Goal: Register for event/course

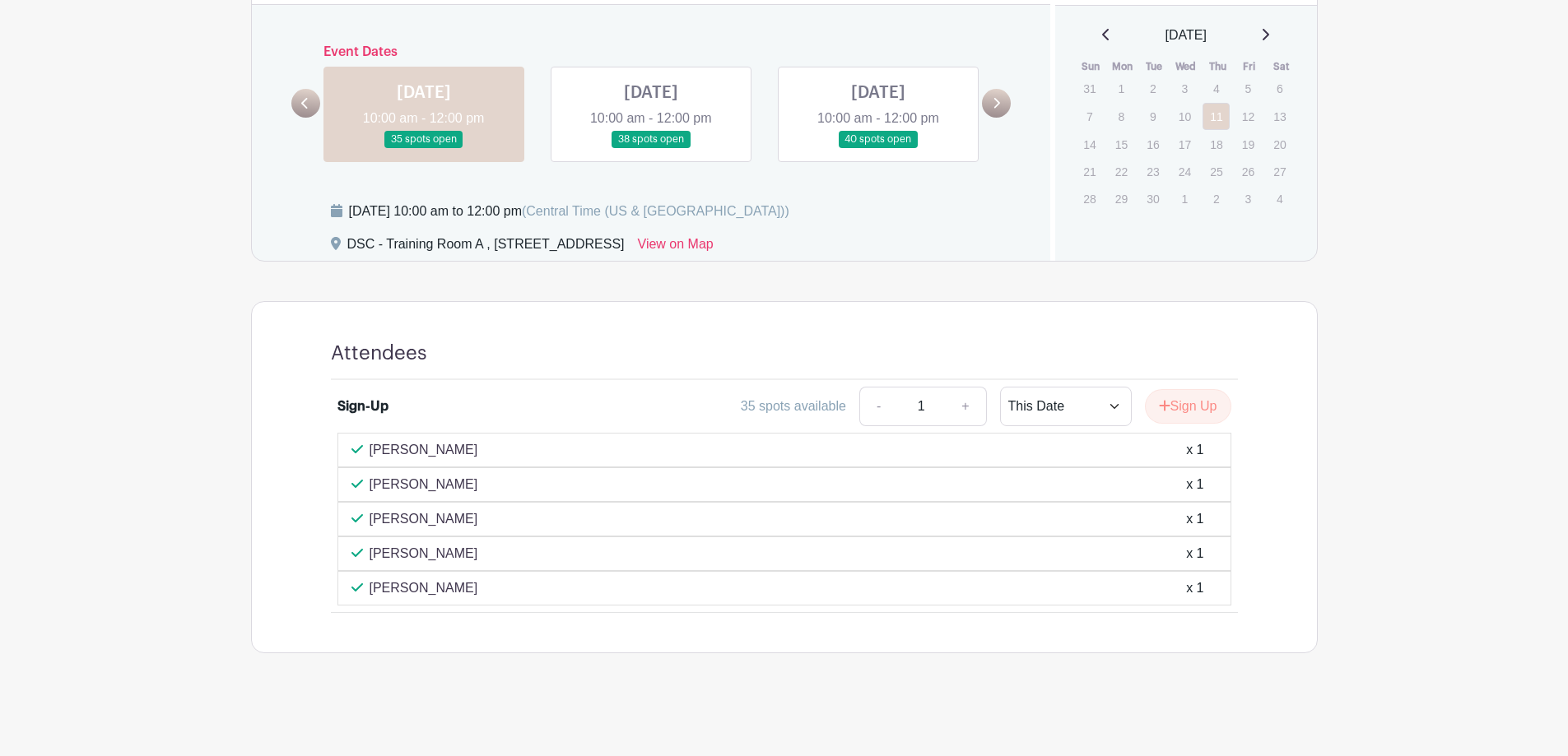
scroll to position [664, 0]
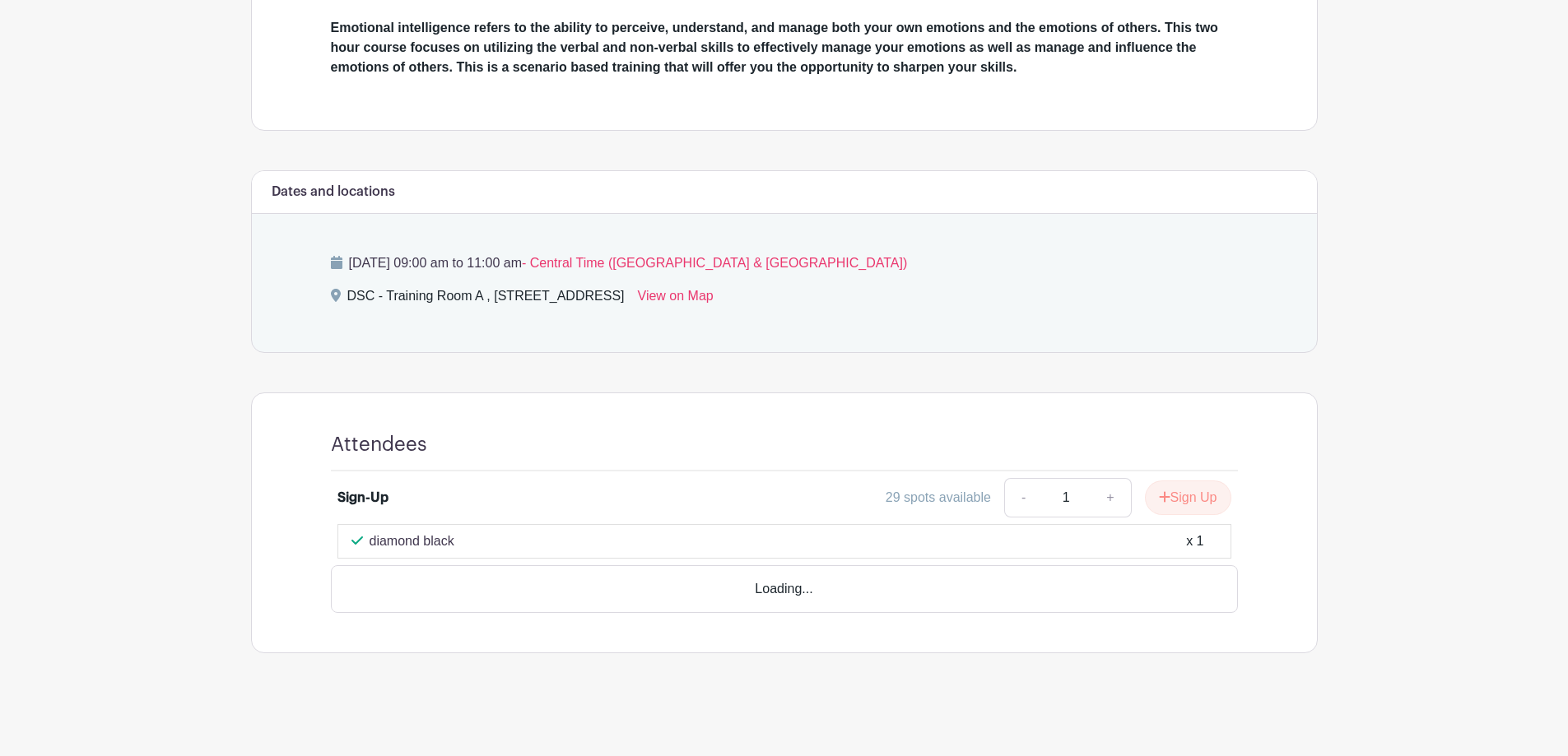
scroll to position [493, 0]
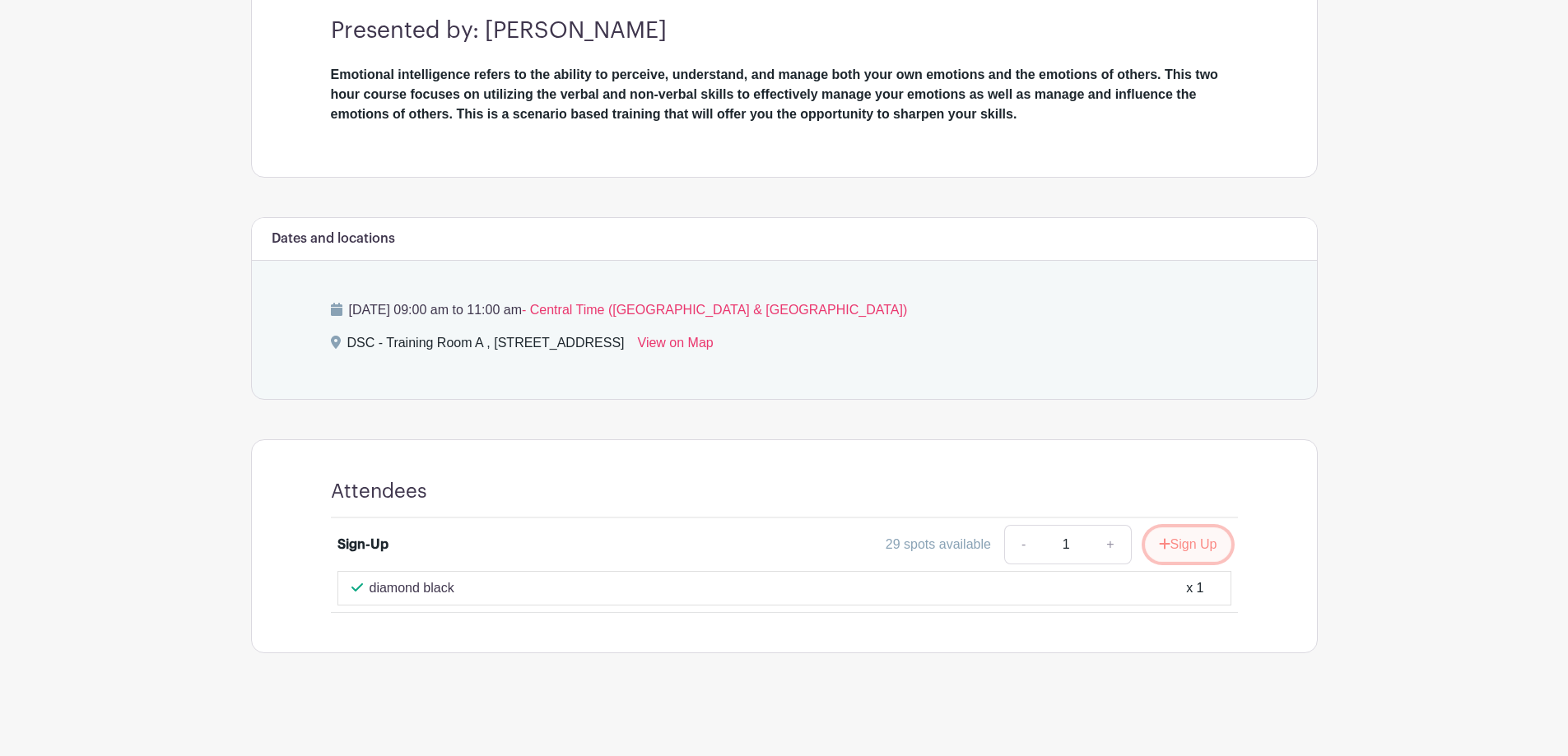
click at [1185, 551] on button "Sign Up" at bounding box center [1187, 544] width 86 height 35
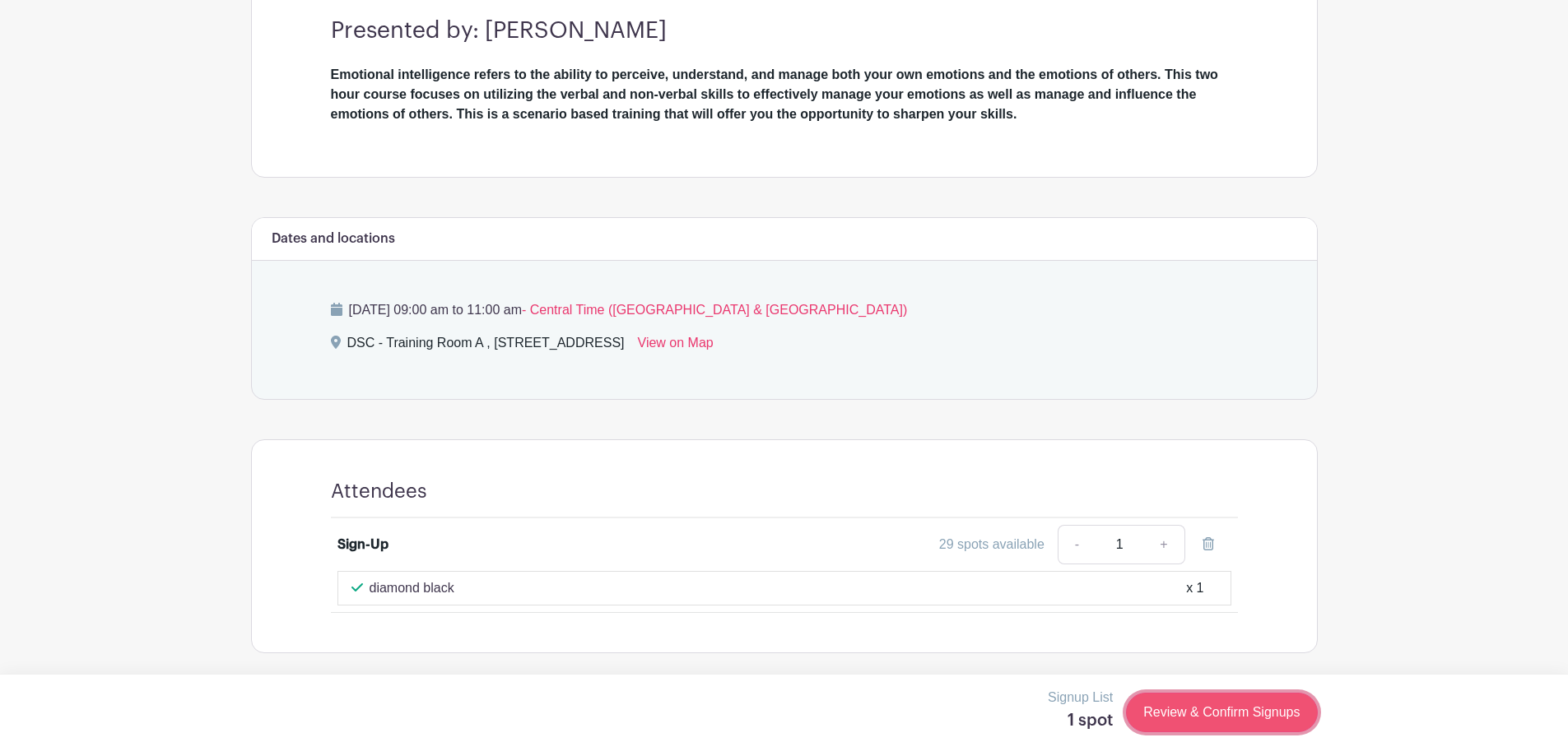
click at [1241, 715] on link "Review & Confirm Signups" at bounding box center [1221, 712] width 191 height 39
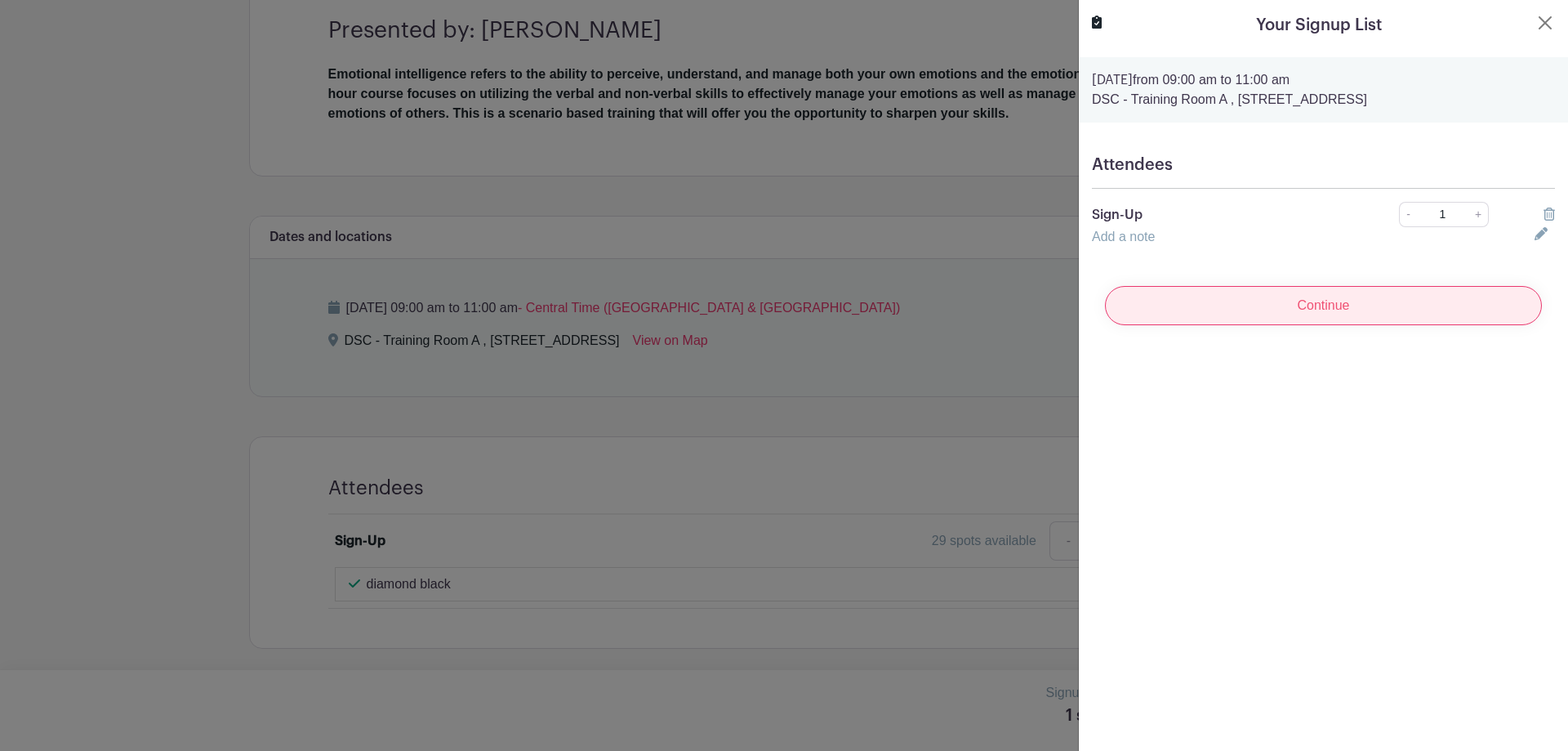
click at [1288, 302] on input "Continue" at bounding box center [1323, 306] width 437 height 39
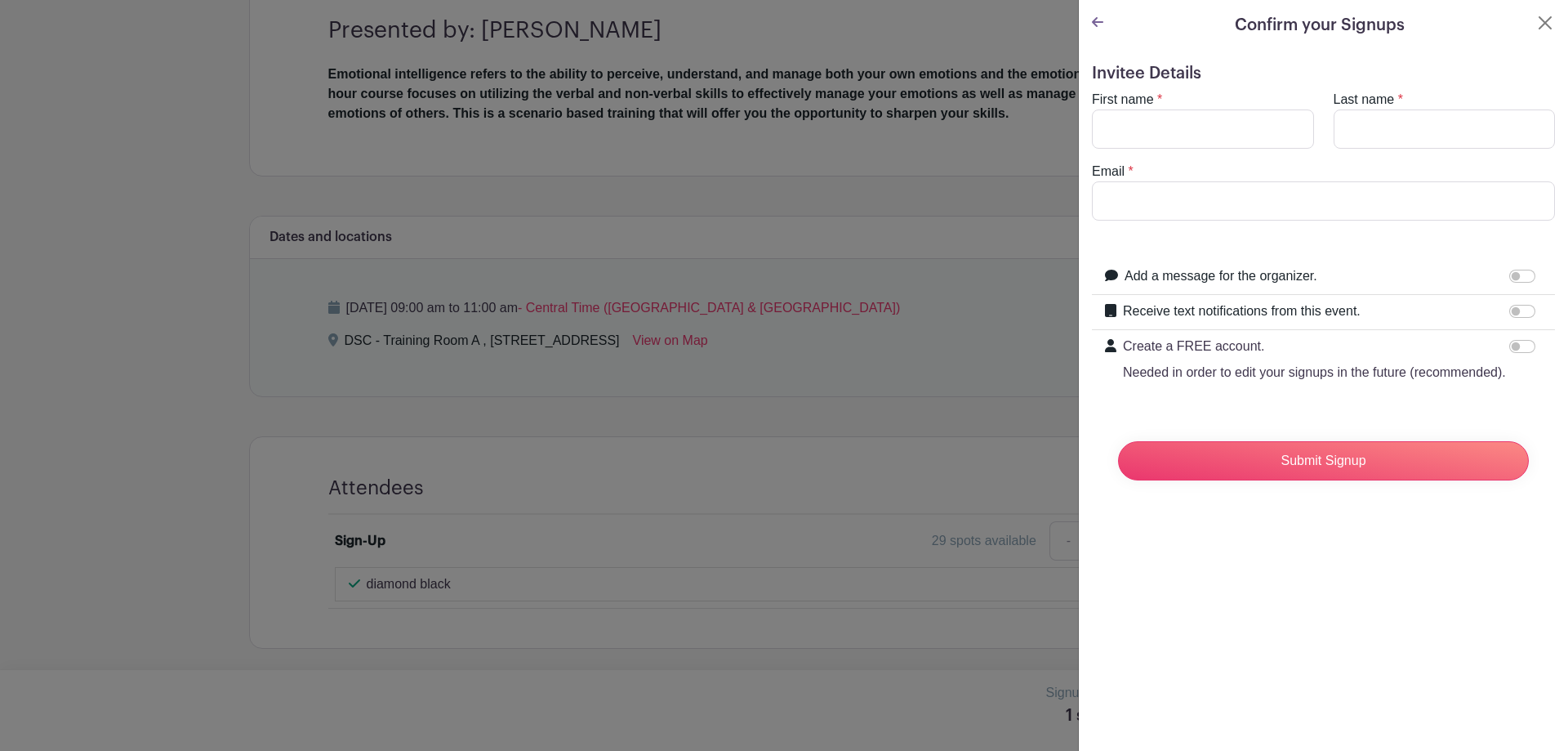
click at [1117, 98] on label "First name" at bounding box center [1123, 100] width 62 height 19
click at [1117, 110] on input "First name" at bounding box center [1203, 129] width 223 height 39
click at [1114, 125] on input "First name" at bounding box center [1203, 129] width 223 height 39
type input "Carina"
type input "[PERSON_NAME]"
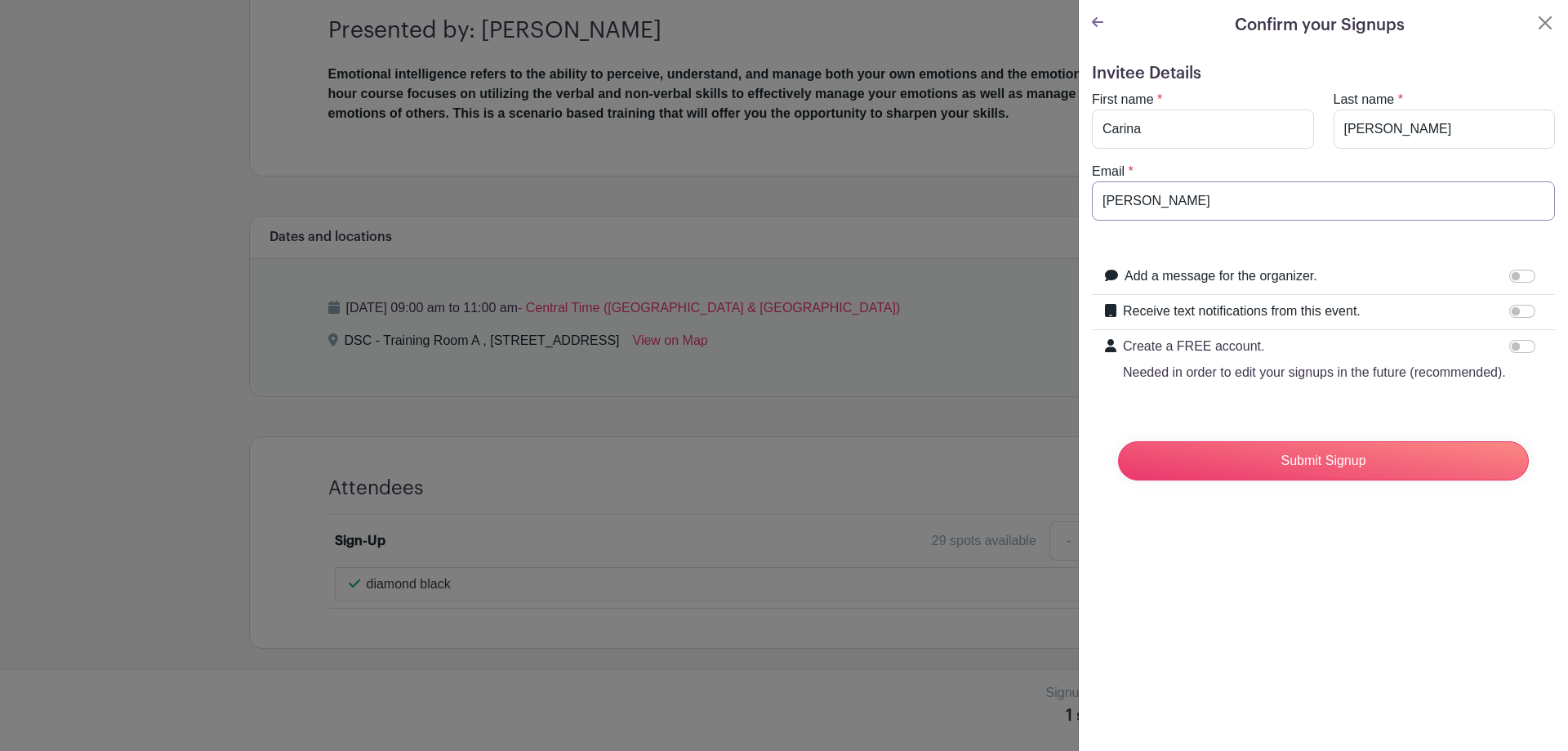
type input "[EMAIL_ADDRESS][DOMAIN_NAME]"
click at [1279, 481] on input "Submit Signup" at bounding box center [1323, 460] width 411 height 39
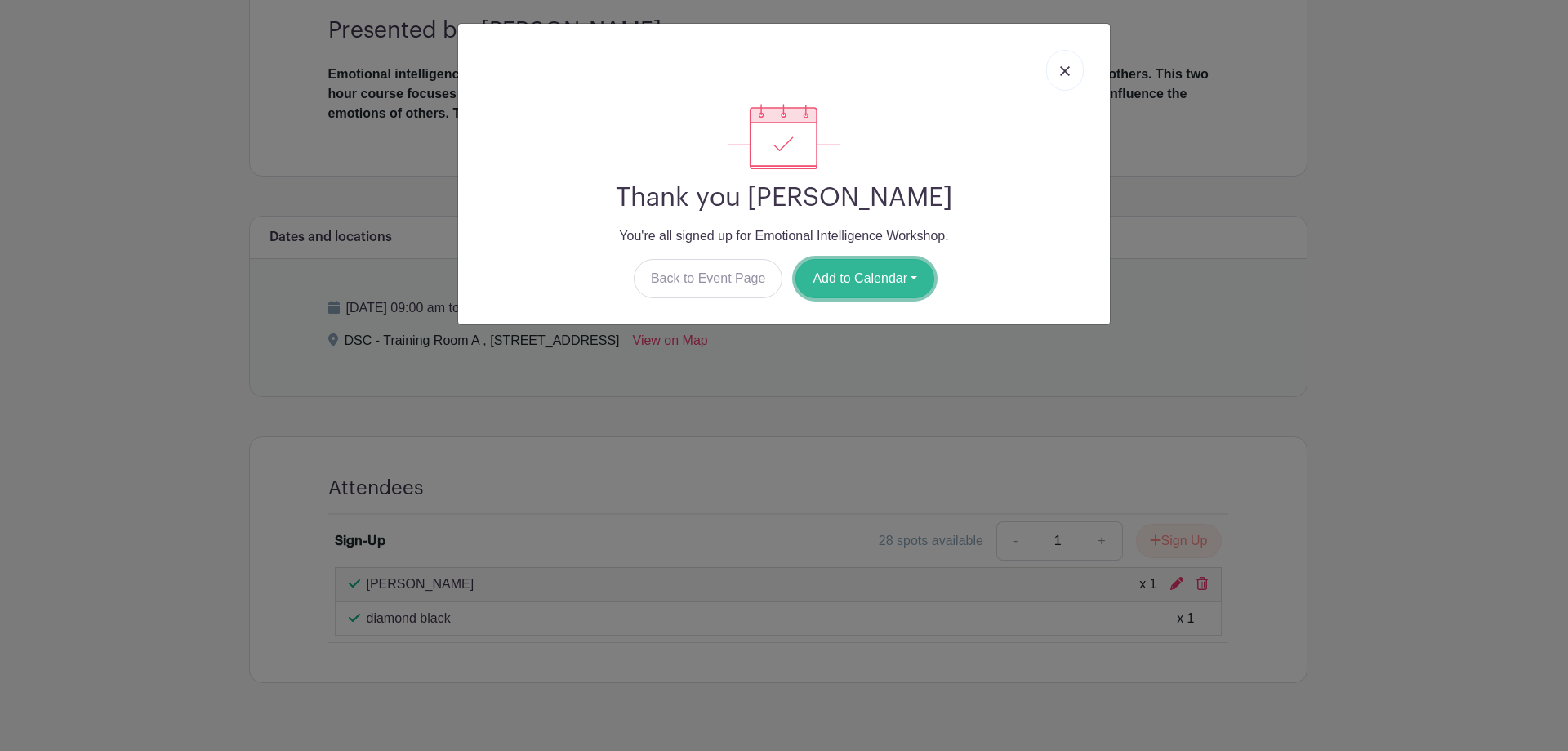
click at [898, 284] on button "Add to Calendar" at bounding box center [865, 278] width 139 height 39
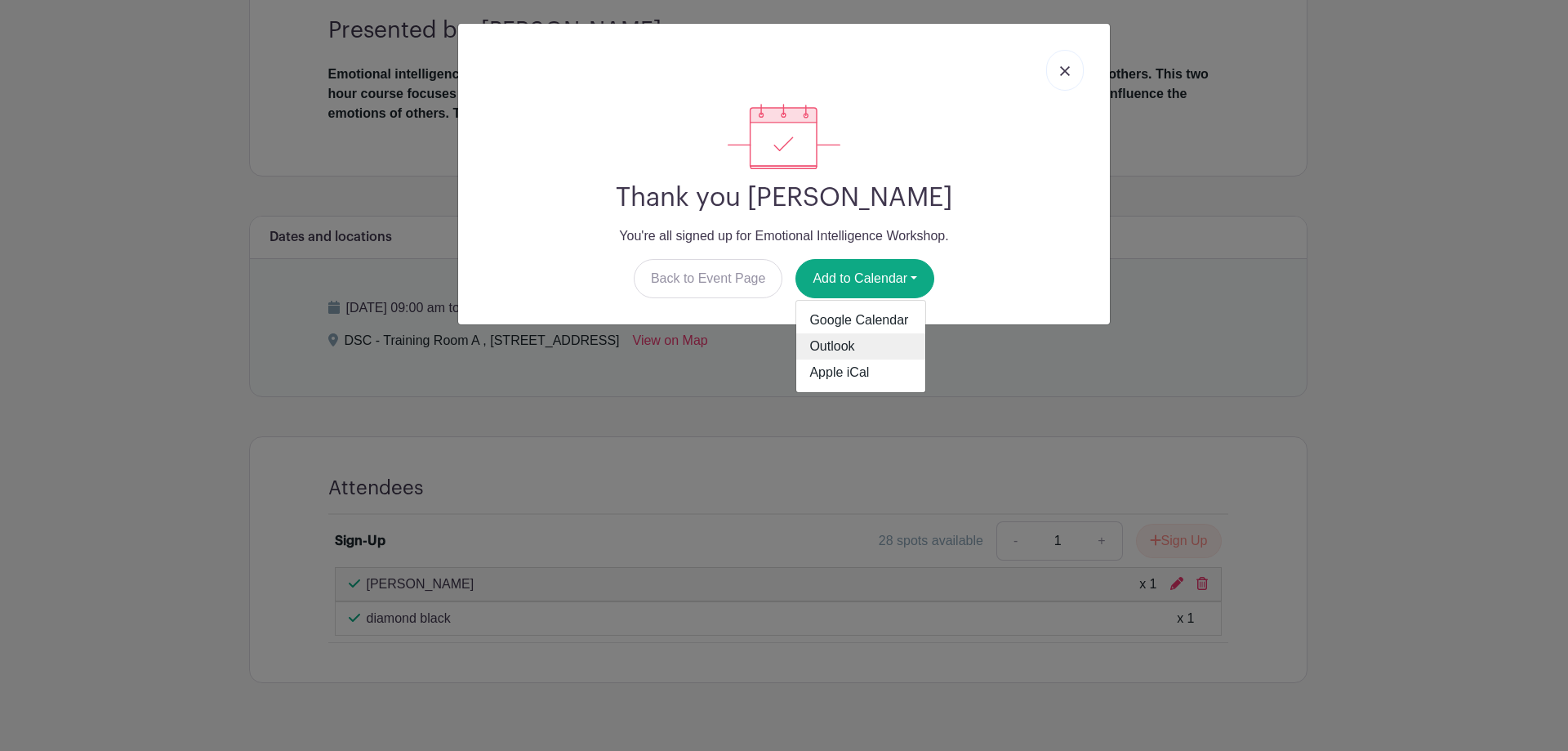
click at [860, 344] on link "Outlook" at bounding box center [861, 346] width 129 height 27
click at [1074, 63] on link at bounding box center [1065, 70] width 38 height 41
